Goal: Task Accomplishment & Management: Manage account settings

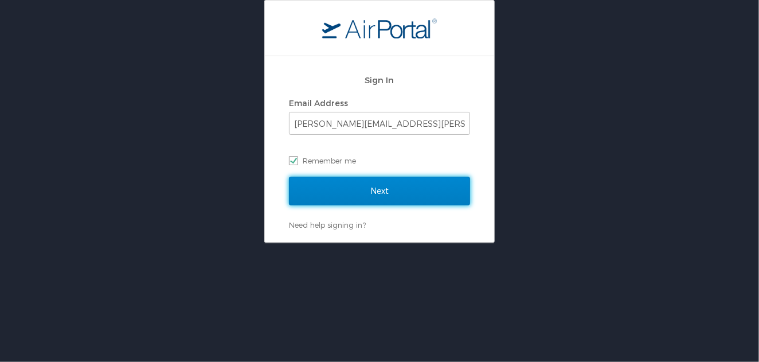
click at [395, 196] on input "Next" at bounding box center [379, 190] width 181 height 29
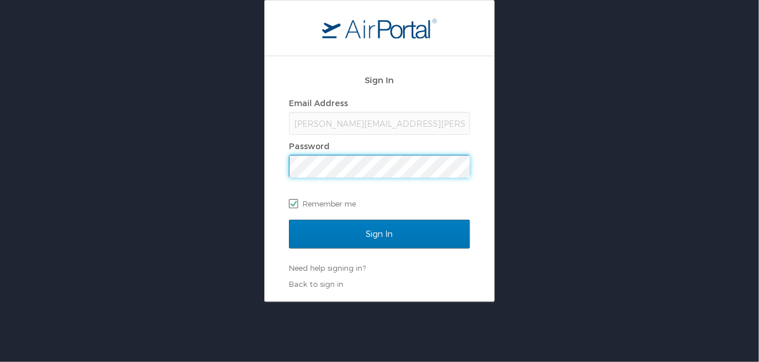
click at [289, 219] on input "Sign In" at bounding box center [379, 233] width 181 height 29
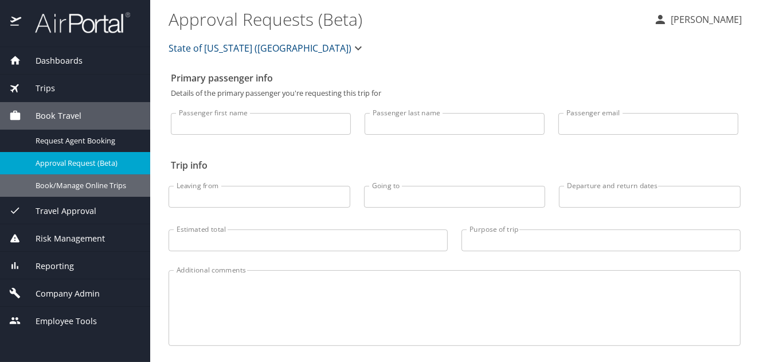
click at [95, 190] on span "Book/Manage Online Trips" at bounding box center [86, 185] width 101 height 11
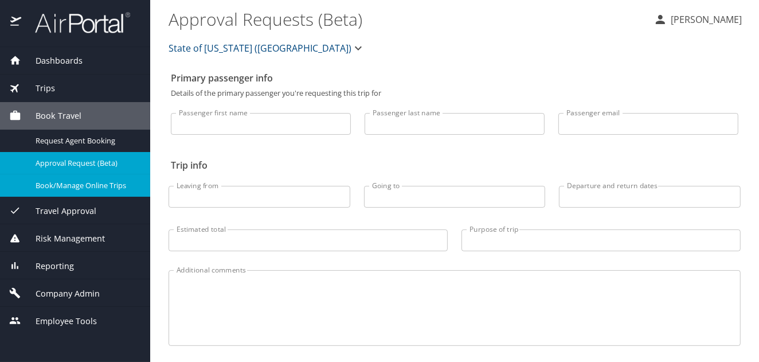
click at [73, 161] on span "Approval Request (Beta)" at bounding box center [86, 163] width 101 height 11
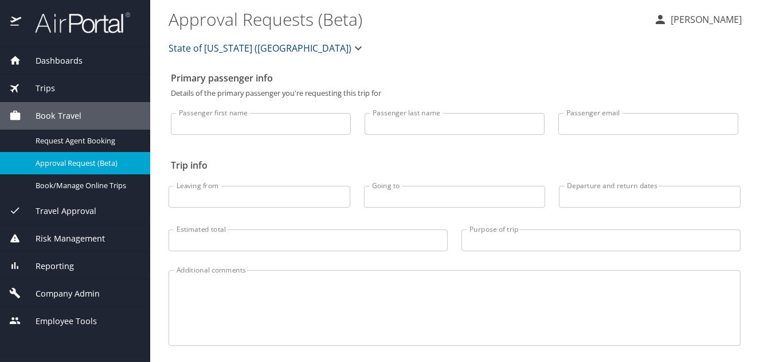
click at [73, 208] on span "Travel Approval" at bounding box center [58, 211] width 75 height 13
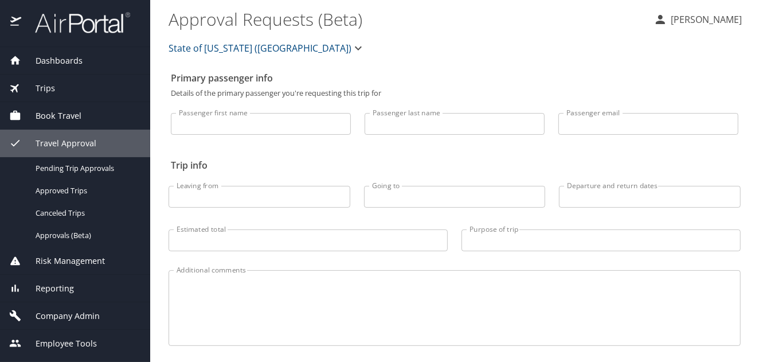
click at [73, 164] on span "Pending Trip Approvals" at bounding box center [86, 168] width 101 height 11
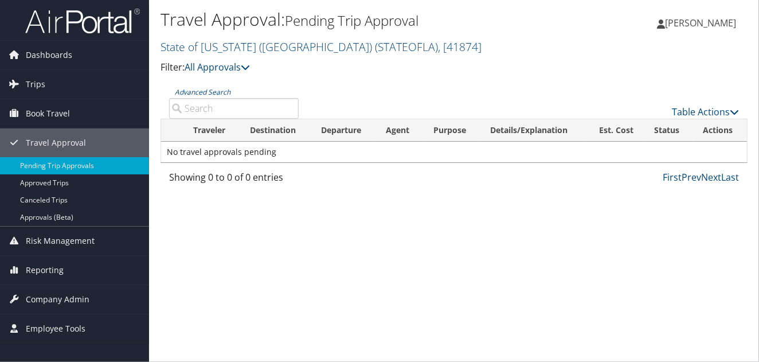
click at [38, 215] on link "Approvals (Beta)" at bounding box center [74, 217] width 149 height 17
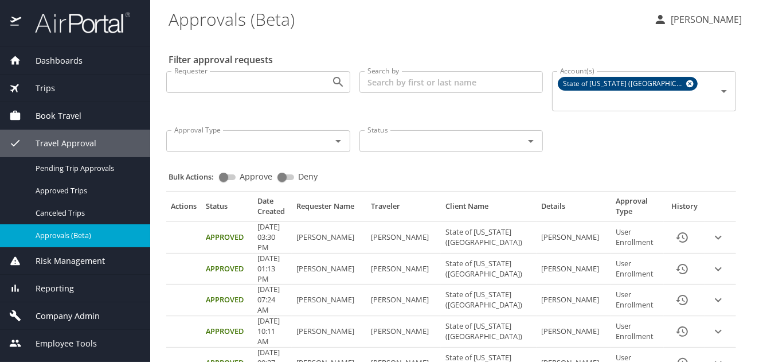
click at [57, 56] on span "Dashboards" at bounding box center [51, 60] width 61 height 13
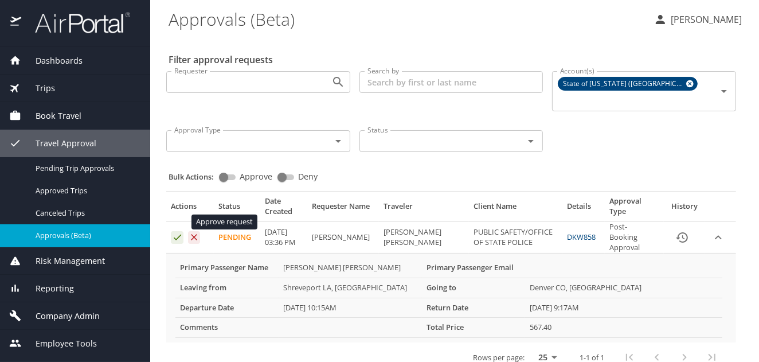
click at [175, 234] on icon "Approval table" at bounding box center [177, 237] width 7 height 6
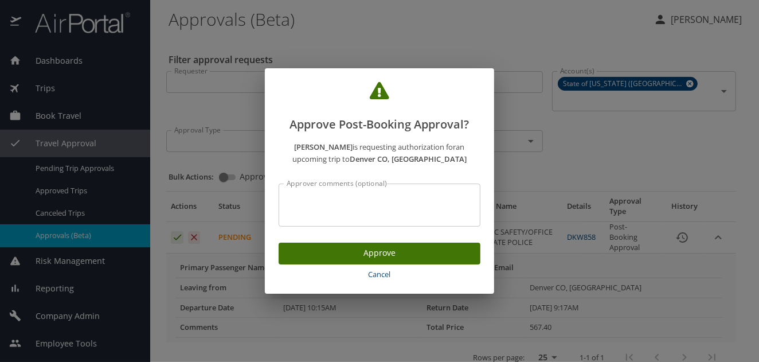
click at [414, 252] on span "Approve" at bounding box center [379, 253] width 183 height 14
